Goal: Task Accomplishment & Management: Use online tool/utility

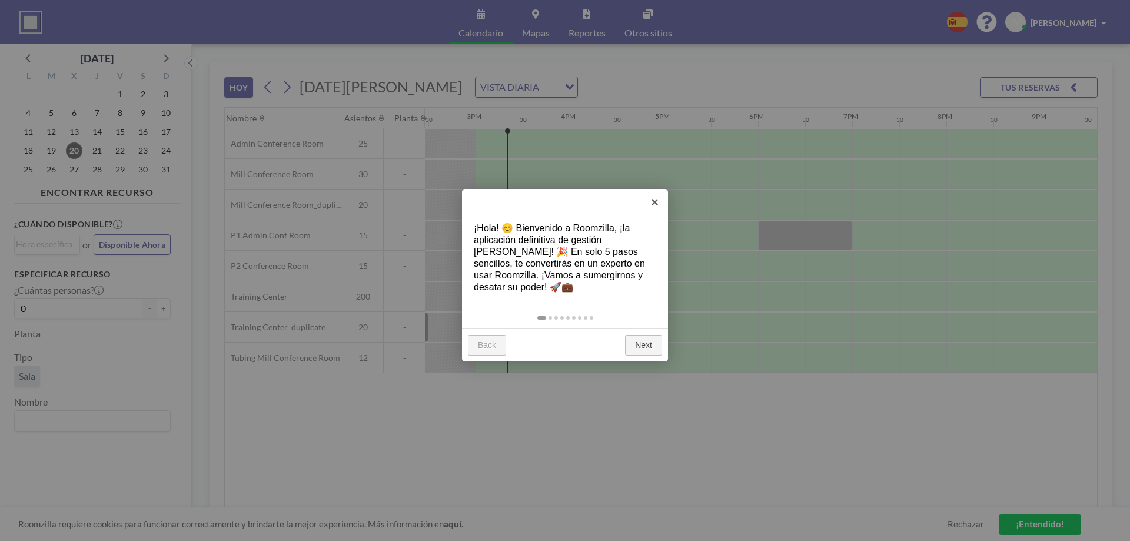
scroll to position [0, 1365]
click at [638, 350] on link "Next" at bounding box center [643, 345] width 37 height 21
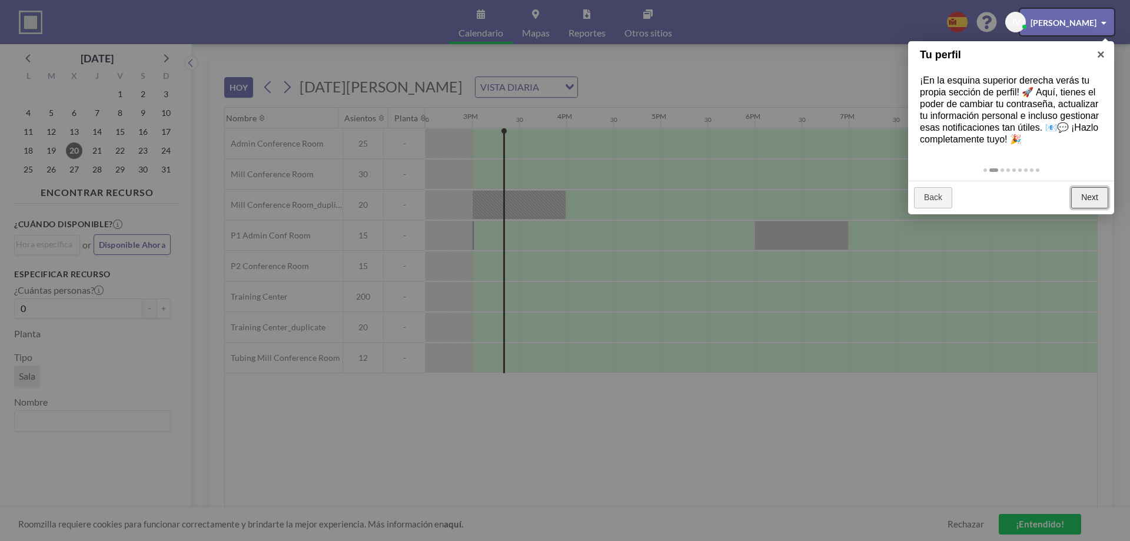
click at [1090, 203] on link "Next" at bounding box center [1089, 197] width 37 height 21
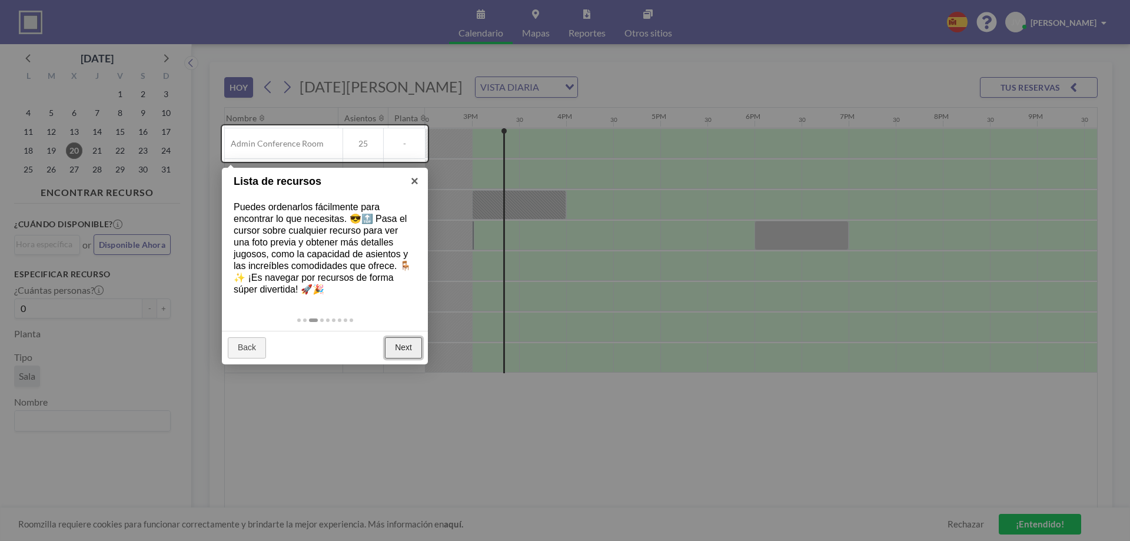
click at [394, 348] on link "Next" at bounding box center [403, 347] width 37 height 21
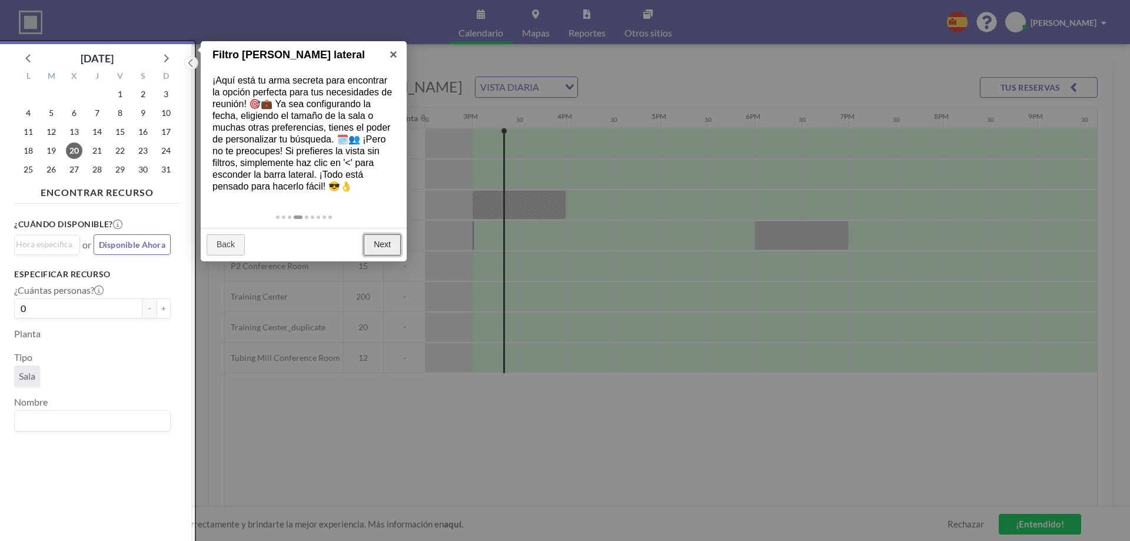
scroll to position [3, 0]
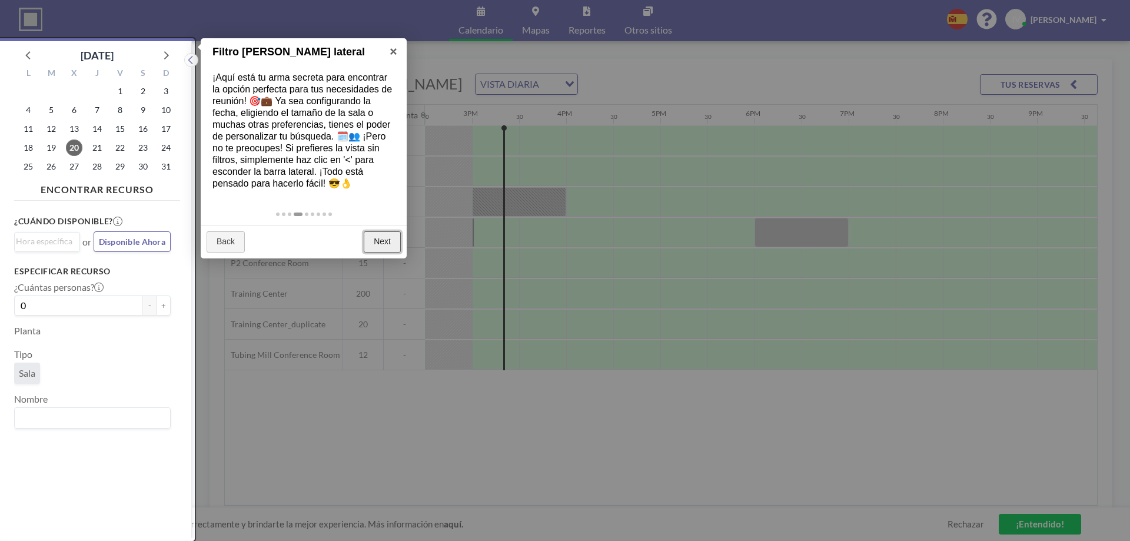
click at [390, 244] on link "Next" at bounding box center [382, 241] width 37 height 21
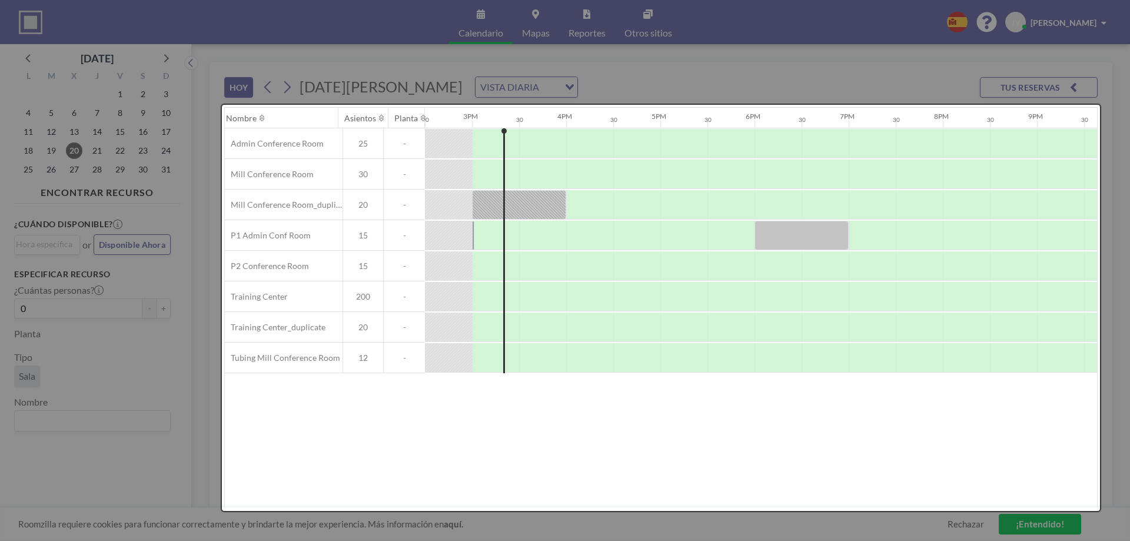
scroll to position [0, 0]
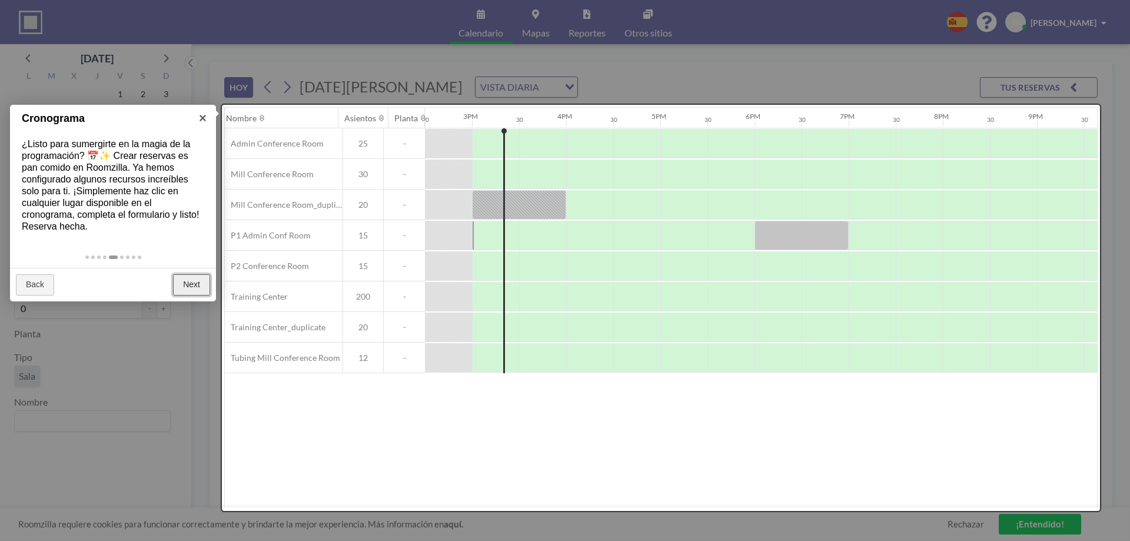
click at [204, 284] on link "Next" at bounding box center [191, 284] width 37 height 21
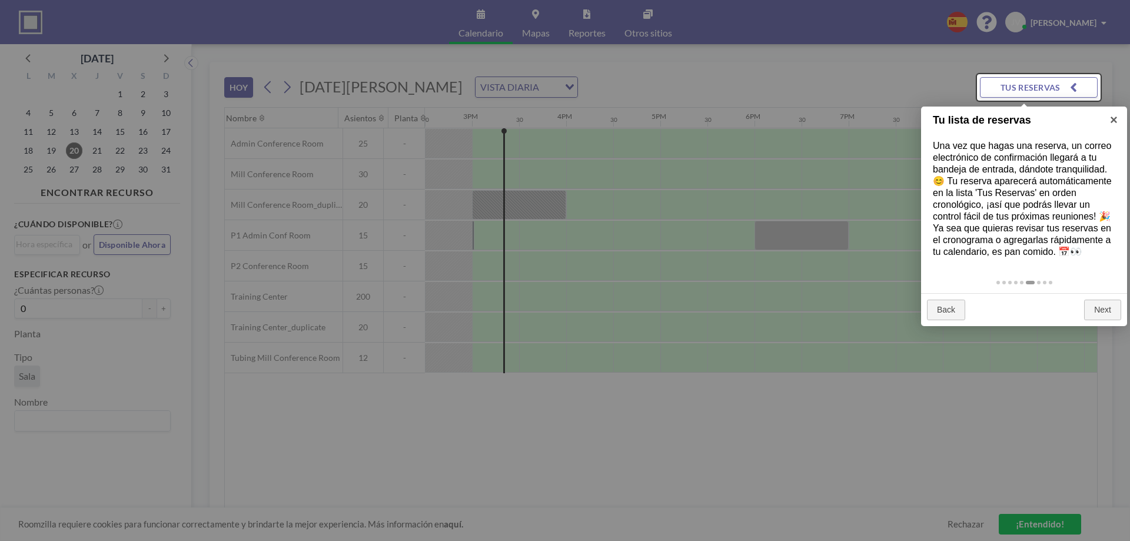
click at [1109, 321] on div "Back Next" at bounding box center [1024, 310] width 206 height 34
click at [1101, 304] on link "Next" at bounding box center [1102, 310] width 37 height 21
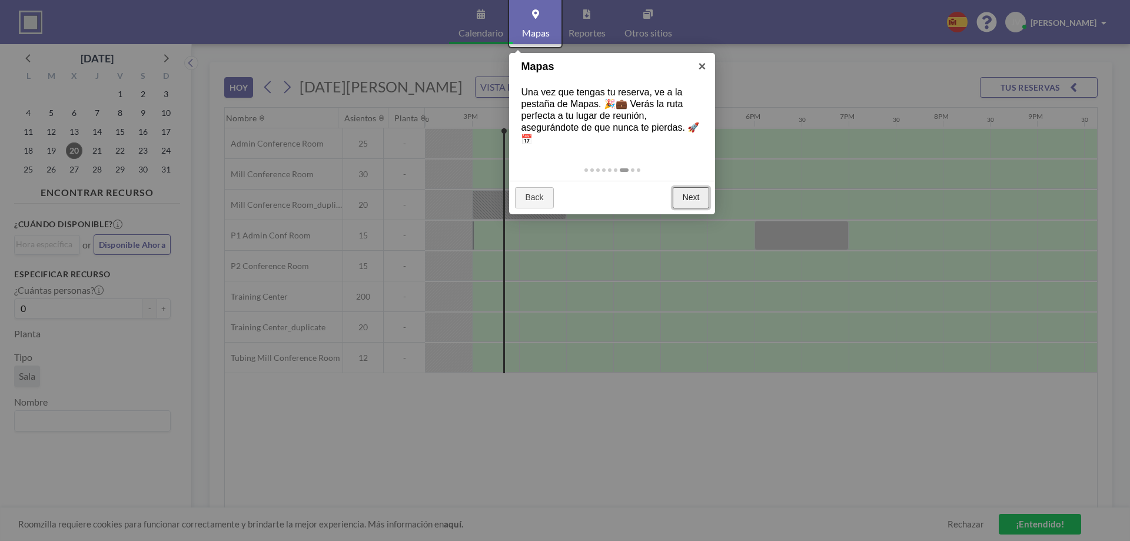
click at [687, 202] on link "Next" at bounding box center [691, 197] width 37 height 21
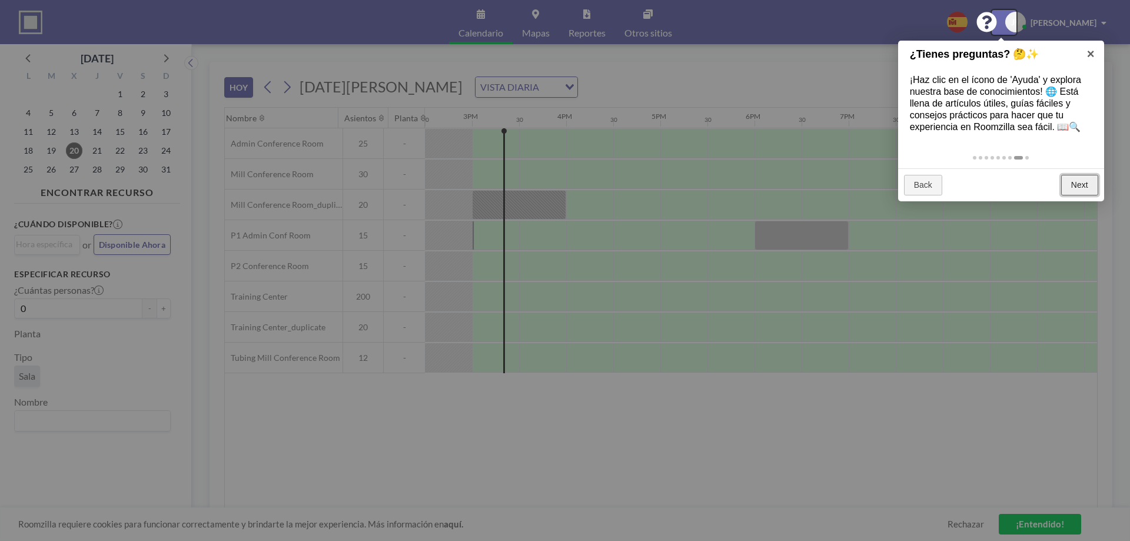
click at [1090, 187] on link "Next" at bounding box center [1079, 185] width 37 height 21
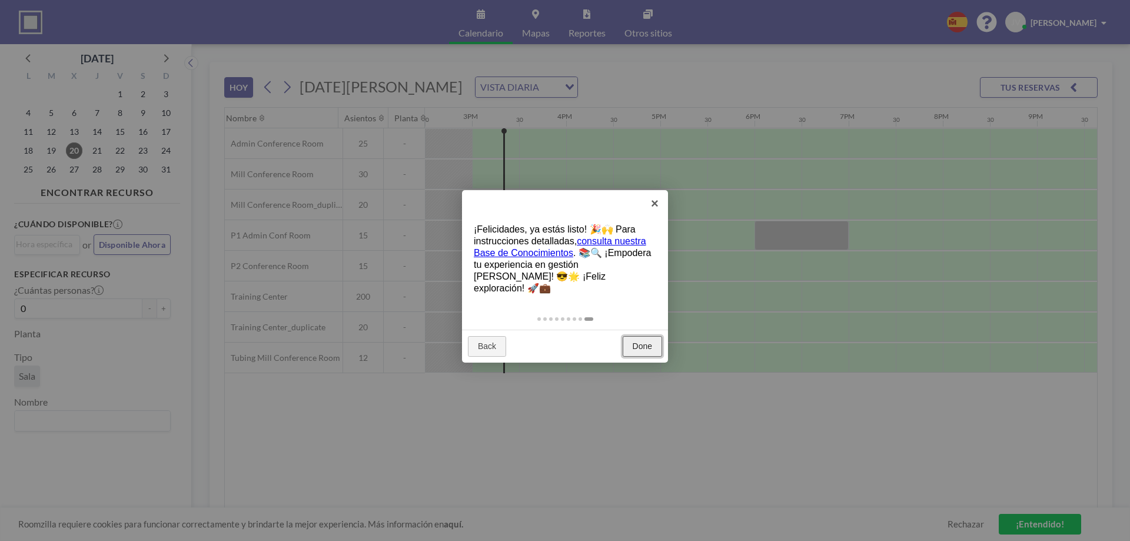
click at [649, 336] on link "Done" at bounding box center [642, 346] width 39 height 21
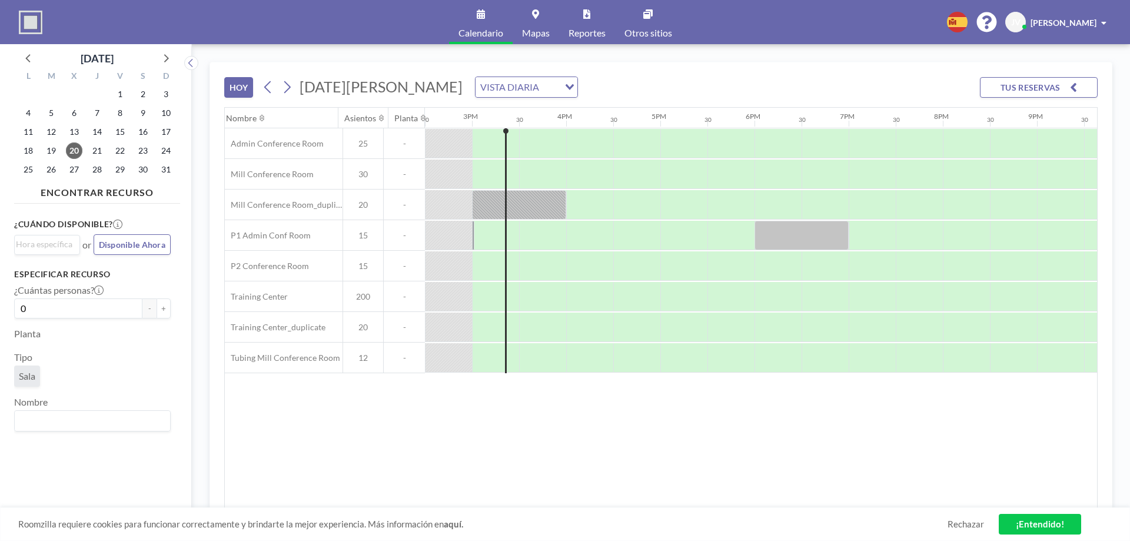
click at [434, 462] on div "[GEOGRAPHIC_DATA] 12AM 30 1AM 30 2AM 30 3AM 30 4AM 30 5AM 30 6AM 30 7AM 30 8AM …" at bounding box center [661, 308] width 872 height 400
click at [285, 88] on icon at bounding box center [286, 87] width 11 height 18
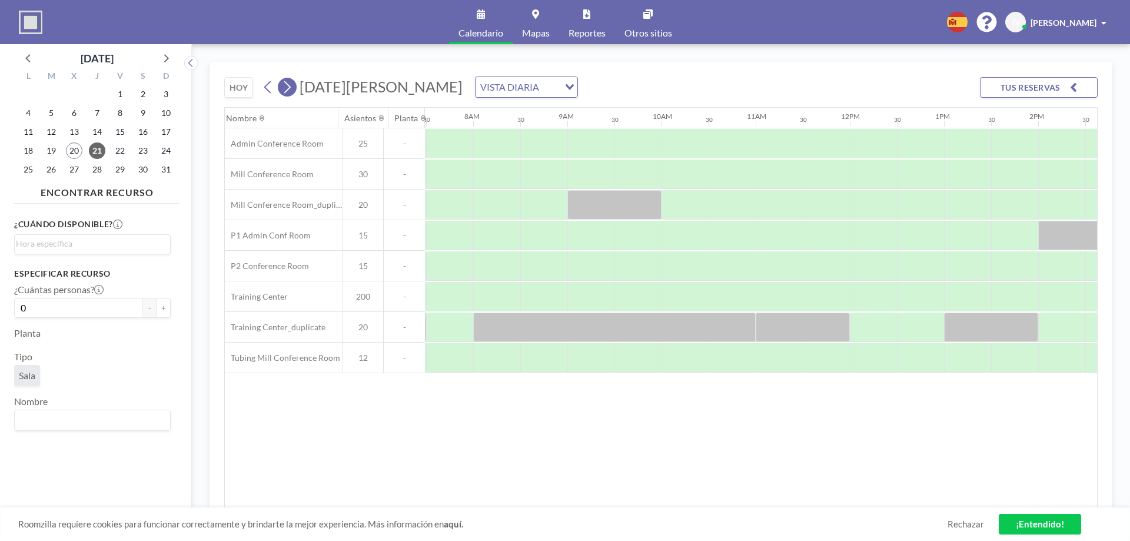
scroll to position [0, 706]
click at [288, 85] on icon at bounding box center [287, 87] width 6 height 12
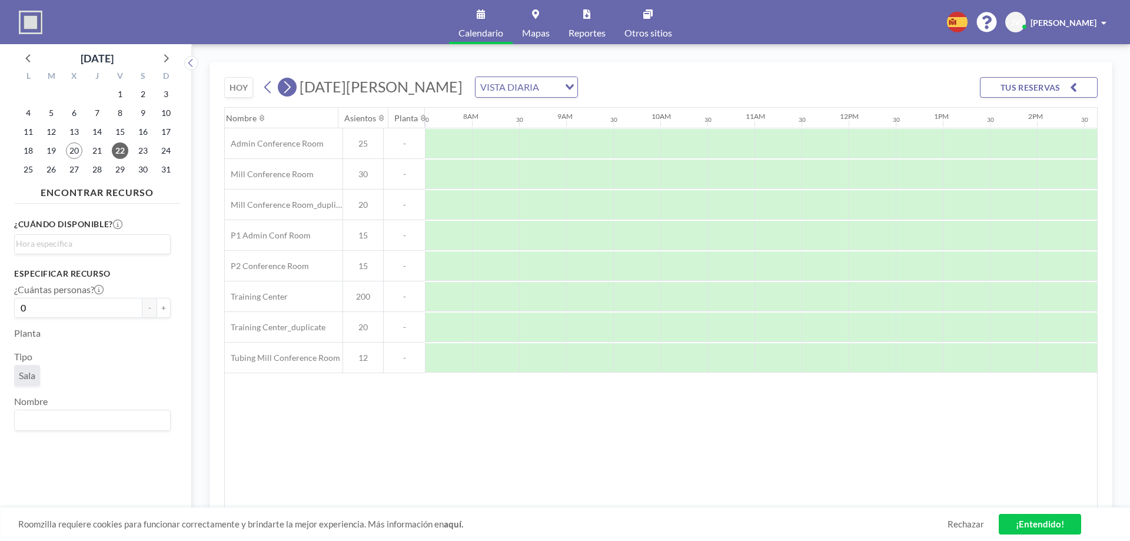
click at [284, 88] on icon at bounding box center [286, 87] width 11 height 18
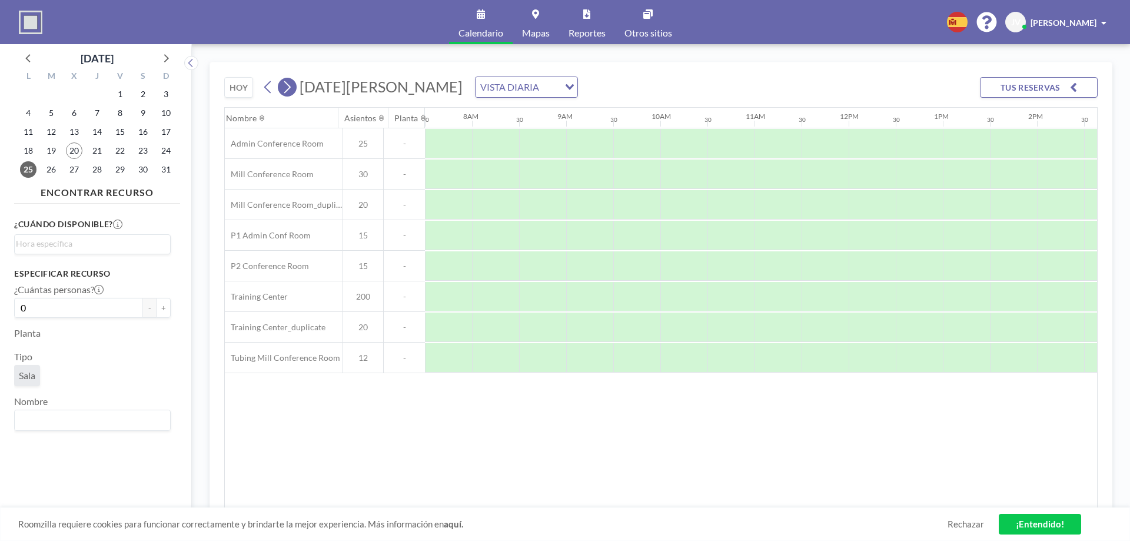
click at [282, 88] on icon at bounding box center [286, 87] width 11 height 18
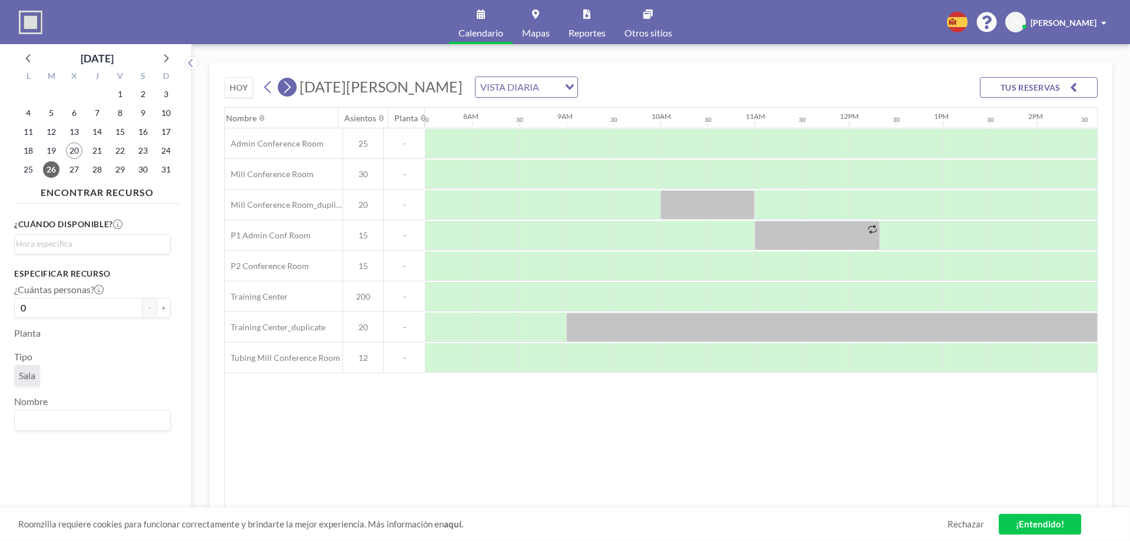
click at [295, 88] on button at bounding box center [287, 87] width 19 height 19
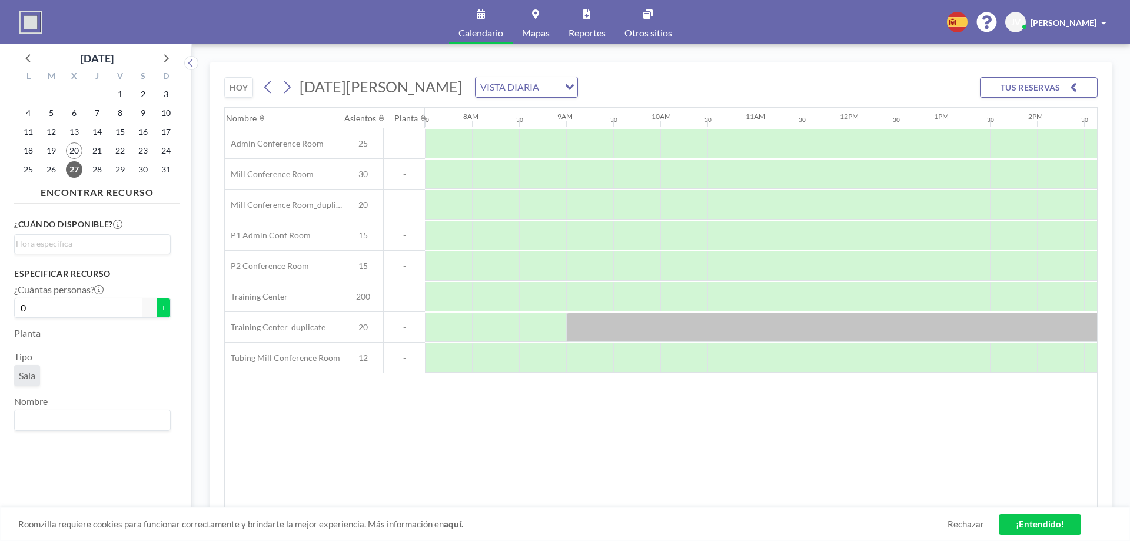
click at [158, 309] on button "+" at bounding box center [164, 308] width 14 height 20
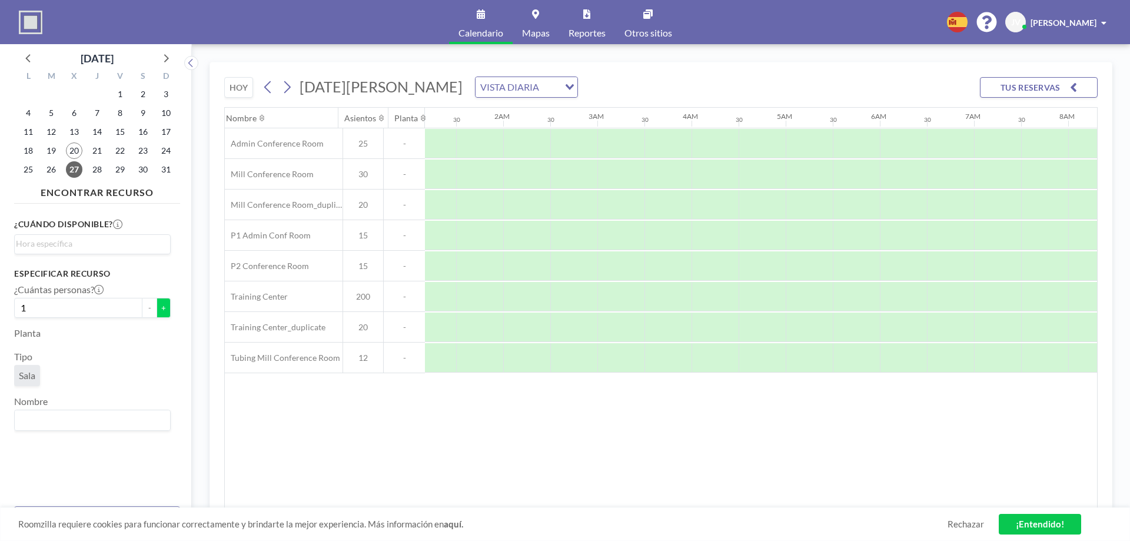
click at [158, 309] on button "+" at bounding box center [164, 308] width 14 height 20
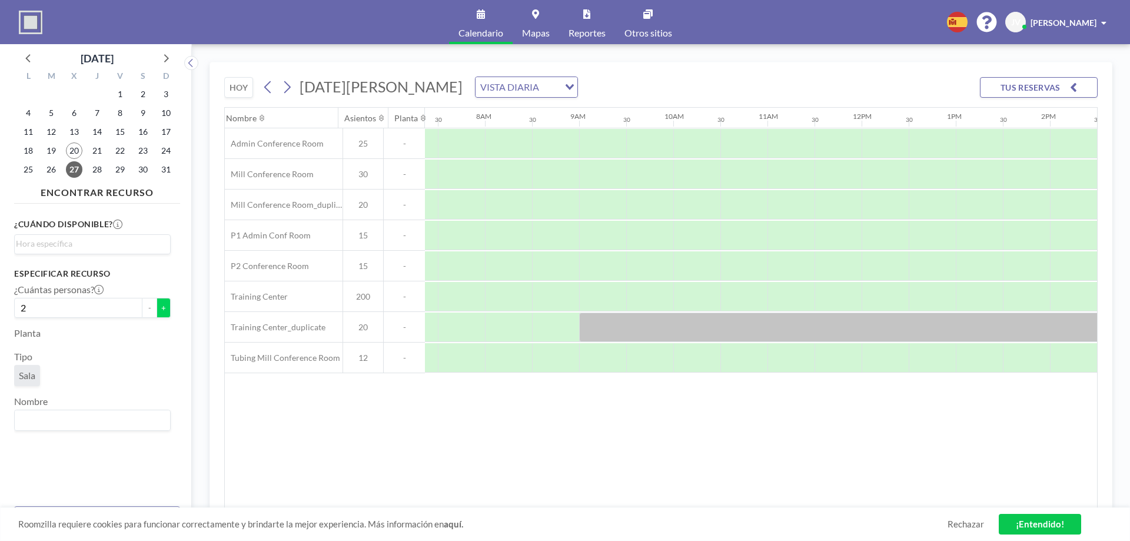
scroll to position [0, 706]
click at [158, 309] on button "+" at bounding box center [164, 308] width 14 height 20
type input "3"
click at [967, 25] on icon at bounding box center [957, 22] width 21 height 21
click at [972, 44] on li "English" at bounding box center [963, 48] width 61 height 15
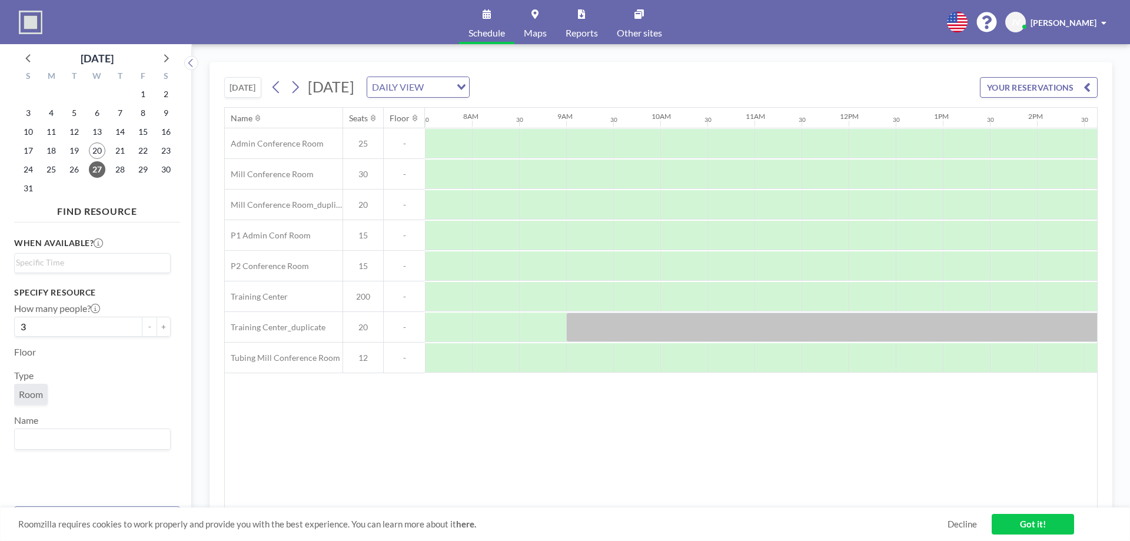
click at [542, 21] on link "Maps" at bounding box center [535, 22] width 42 height 44
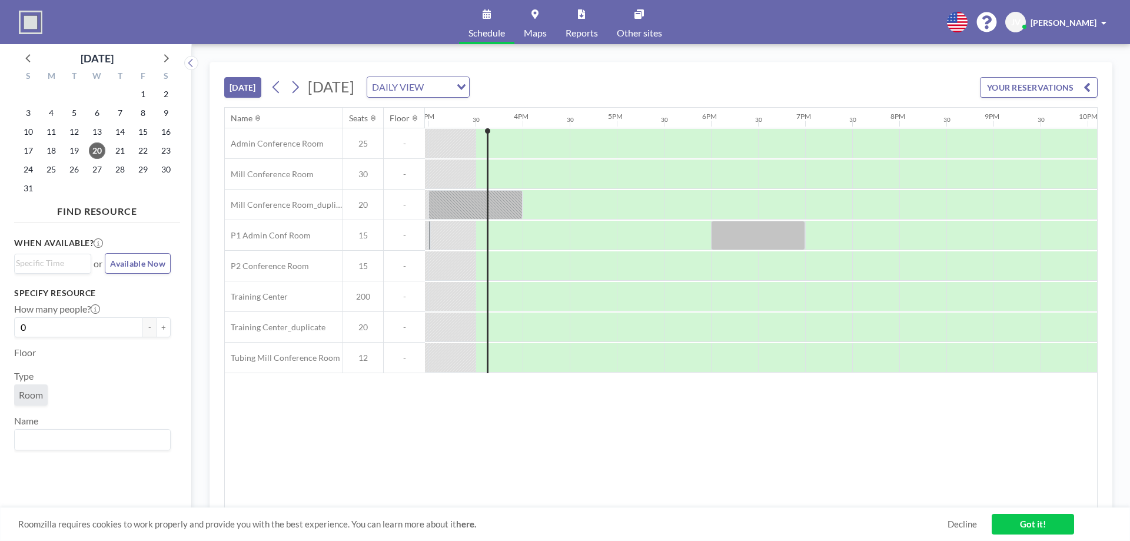
scroll to position [0, 1412]
